Goal: Information Seeking & Learning: Learn about a topic

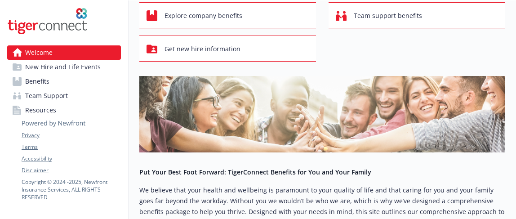
scroll to position [175, 0]
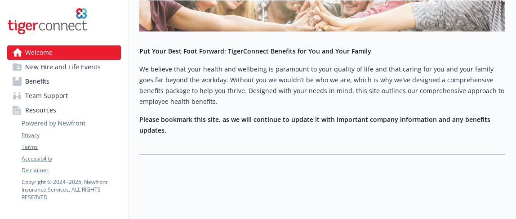
click at [66, 77] on link "Benefits" at bounding box center [64, 81] width 114 height 14
